Goal: Task Accomplishment & Management: Manage account settings

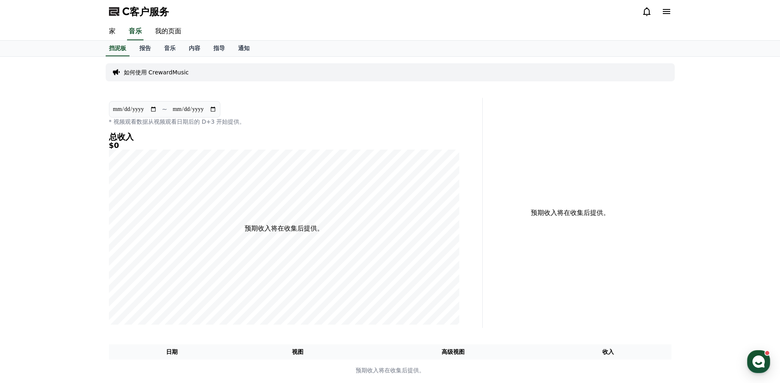
drag, startPoint x: 167, startPoint y: 34, endPoint x: 153, endPoint y: 72, distance: 41.2
click at [167, 34] on link "我的页面" at bounding box center [167, 31] width 39 height 17
select select "**********"
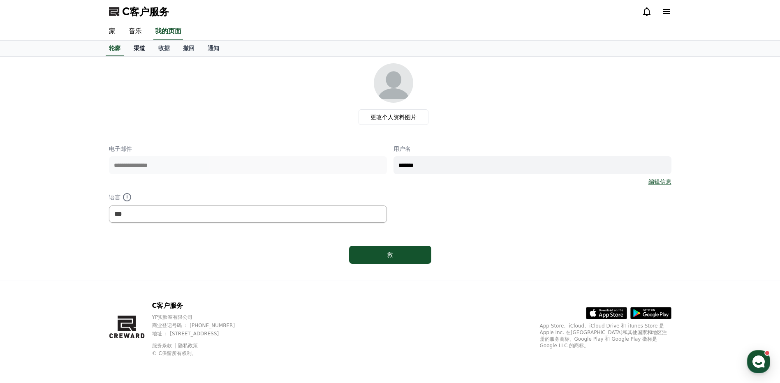
click at [143, 50] on font "渠道" at bounding box center [140, 48] width 12 height 7
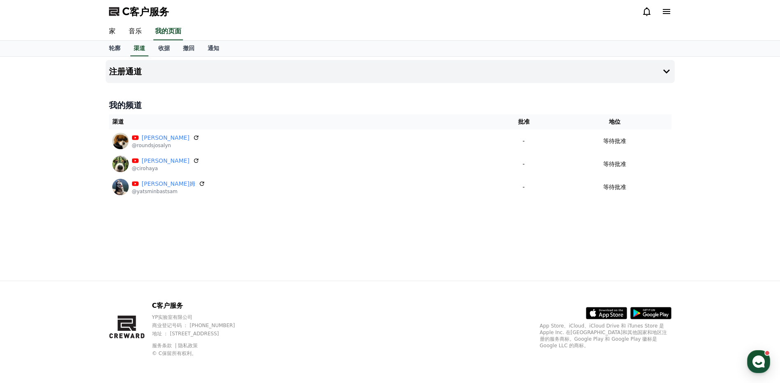
click at [342, 252] on div "注册通道 我的频道 渠道 批准 地位 [PERSON_NAME] @roundsjosalyn - 等待批准 [PERSON_NAME] @cirohaya …" at bounding box center [390, 169] width 576 height 224
click at [342, 250] on div "注册通道 我的频道 渠道 批准 地位 [PERSON_NAME] @roundsjosalyn - 等待批准 [PERSON_NAME] @cirohaya …" at bounding box center [390, 169] width 576 height 224
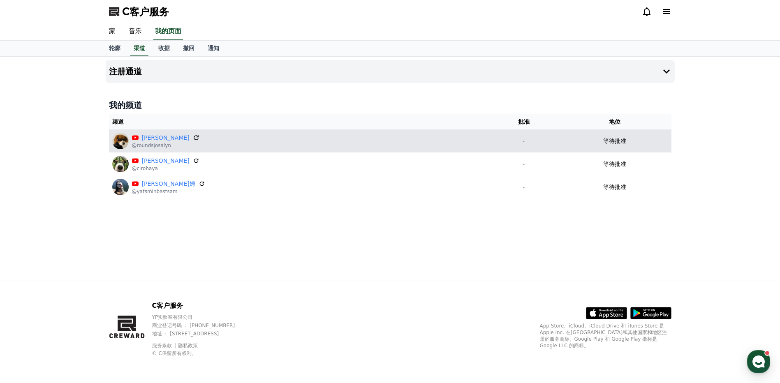
click at [192, 136] on icon at bounding box center [195, 137] width 7 height 7
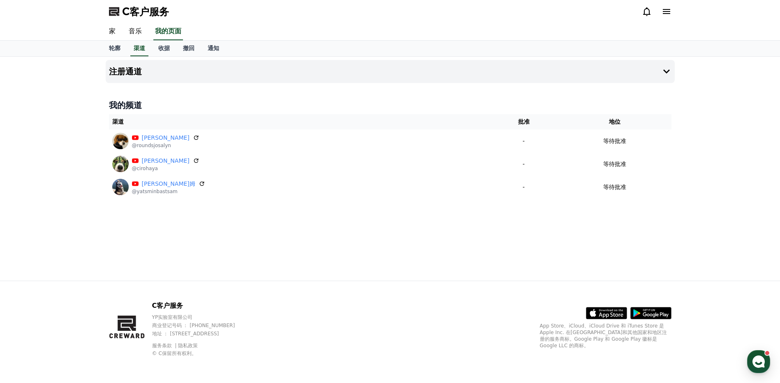
click at [393, 222] on div "注册通道 我的频道 渠道 批准 地位 [PERSON_NAME] @roundsjosalyn - 等待批准 [PERSON_NAME] @cirohaya …" at bounding box center [390, 169] width 576 height 224
